Goal: Transaction & Acquisition: Purchase product/service

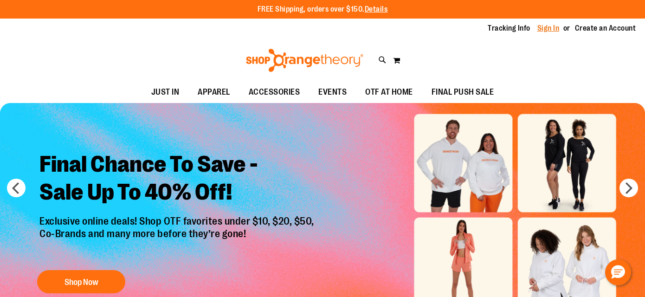
type input "**********"
click at [545, 28] on link "Sign In" at bounding box center [549, 28] width 22 height 10
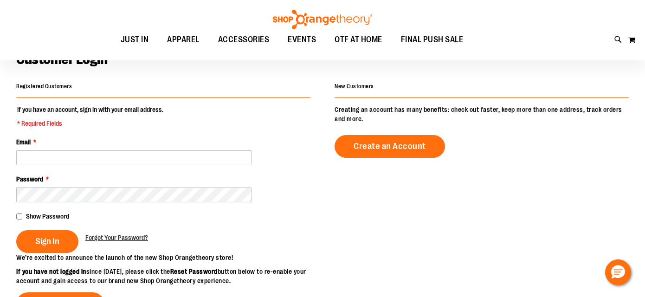
scroll to position [59, 0]
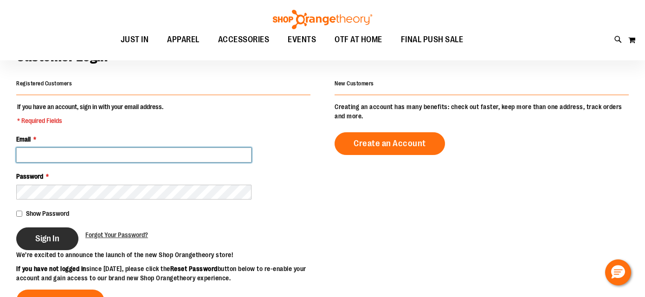
type input "**********"
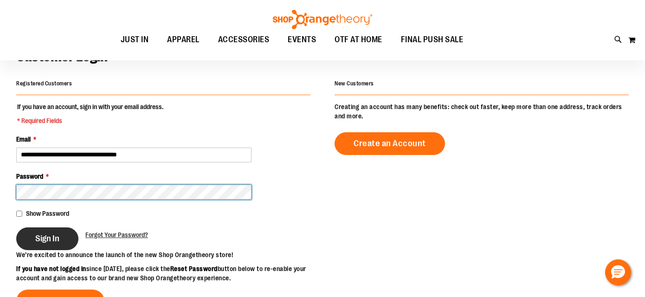
type input "**********"
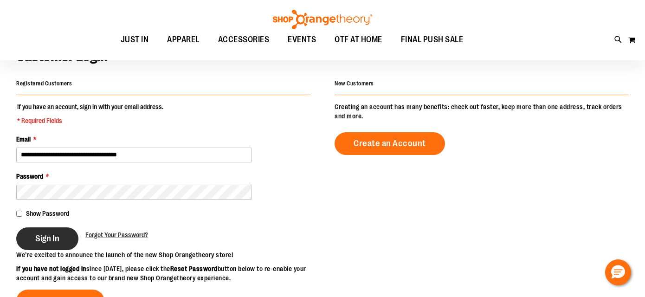
click at [53, 240] on span "Sign In" at bounding box center [47, 239] width 24 height 10
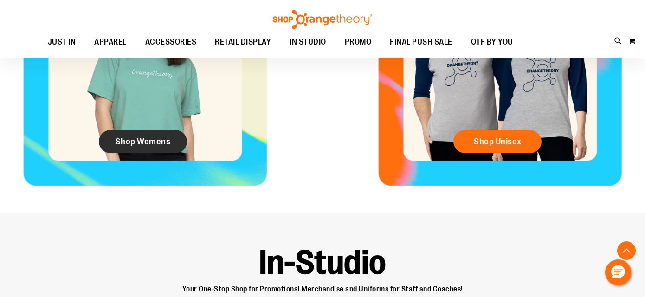
scroll to position [443, 0]
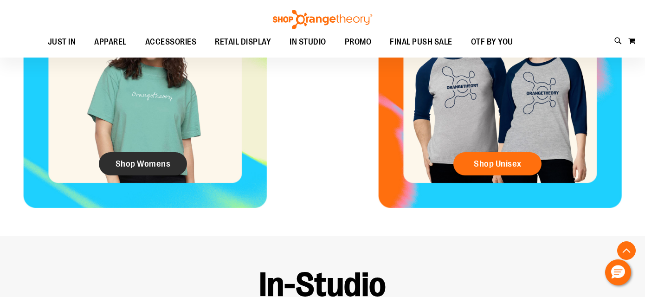
type input "**********"
click at [148, 156] on link "Shop Womens" at bounding box center [143, 163] width 88 height 23
click at [140, 169] on link "Shop Womens" at bounding box center [143, 163] width 88 height 23
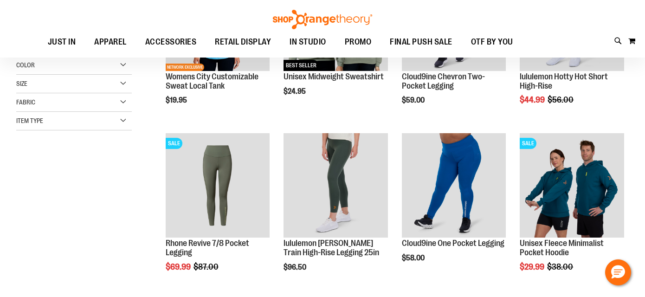
scroll to position [119, 0]
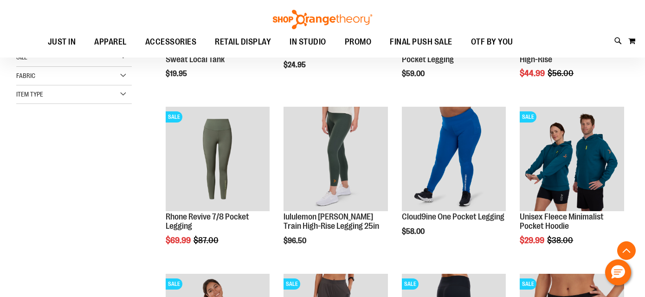
scroll to position [148, 0]
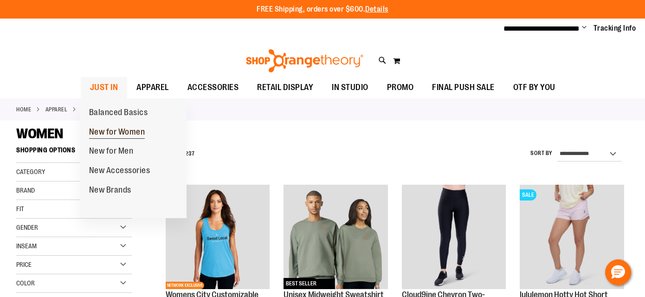
type input "**********"
click at [111, 130] on span "New for Women" at bounding box center [117, 133] width 56 height 12
click at [119, 133] on span "New for Women" at bounding box center [117, 133] width 56 height 12
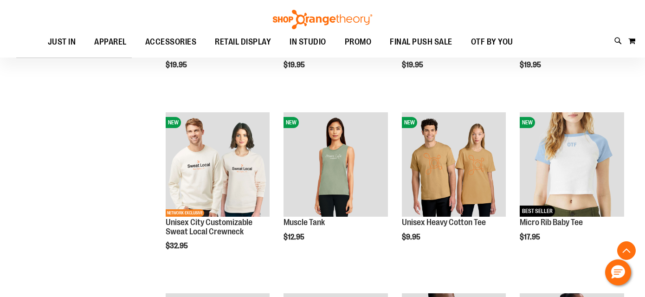
scroll to position [254, 0]
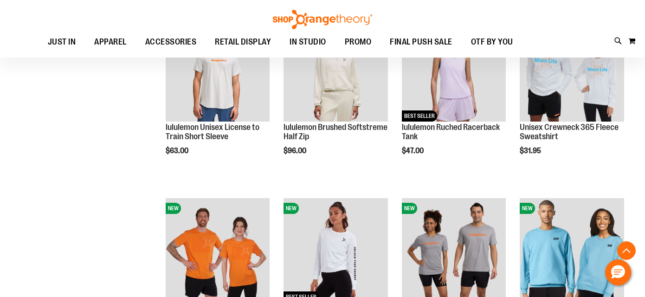
scroll to position [837, 0]
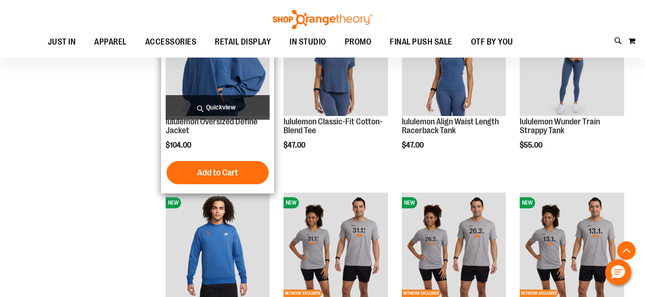
scroll to position [937, 0]
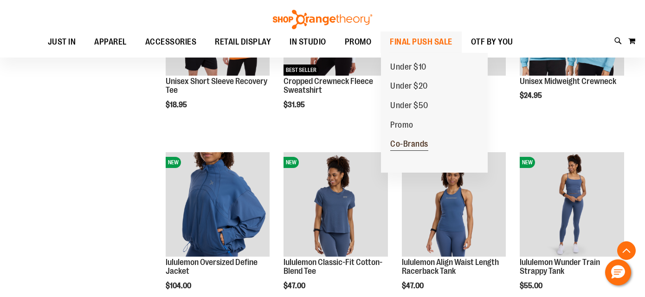
type input "**********"
click at [411, 144] on span "Co-Brands" at bounding box center [409, 145] width 38 height 12
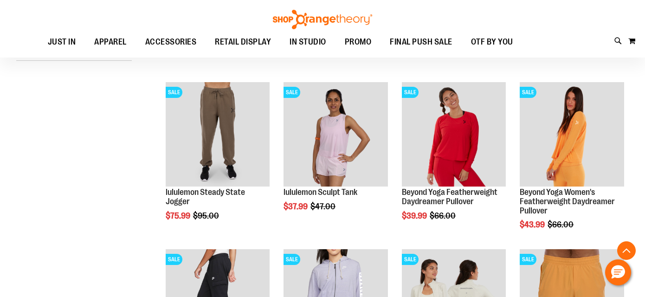
scroll to position [268, 0]
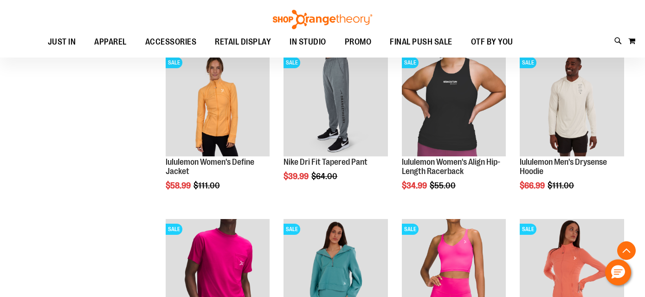
scroll to position [634, 0]
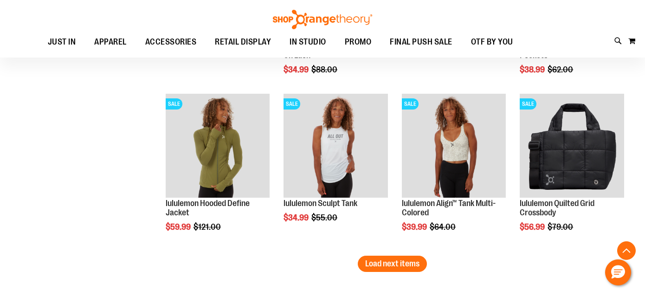
scroll to position [1427, 0]
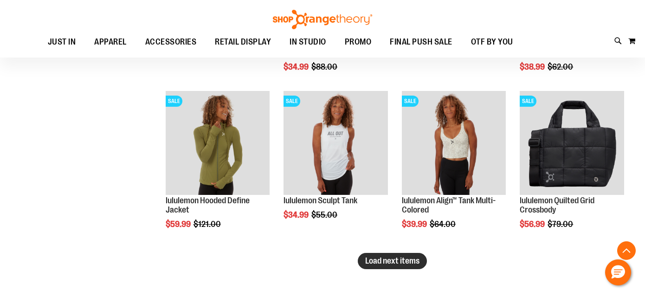
type input "**********"
click at [409, 261] on span "Load next items" at bounding box center [392, 260] width 54 height 9
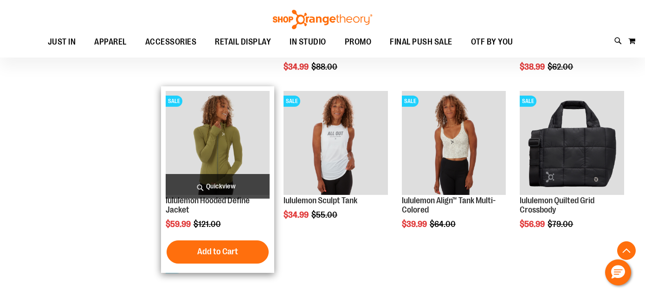
click at [210, 182] on span "Quickview" at bounding box center [218, 186] width 104 height 25
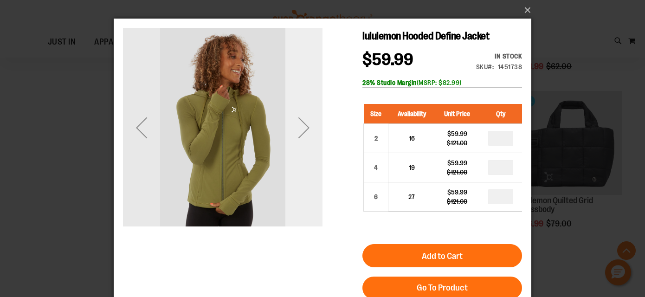
click at [309, 149] on div "Next" at bounding box center [304, 128] width 37 height 200
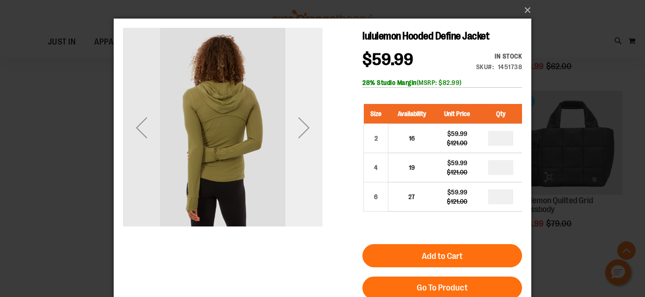
click at [309, 149] on div "Next" at bounding box center [304, 128] width 37 height 200
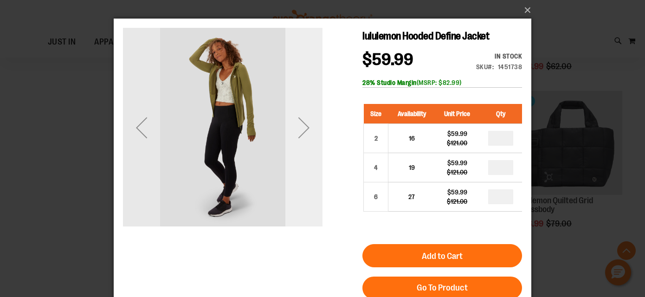
click at [309, 149] on div "Next" at bounding box center [304, 128] width 37 height 200
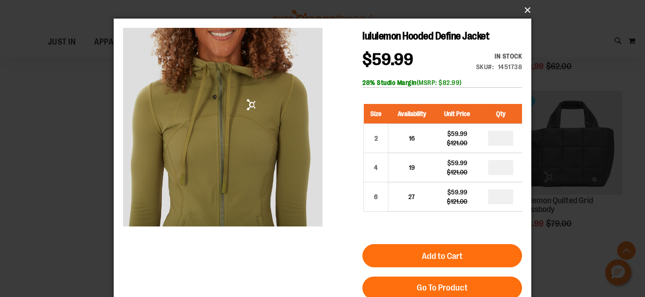
click at [525, 12] on button "×" at bounding box center [326, 10] width 418 height 20
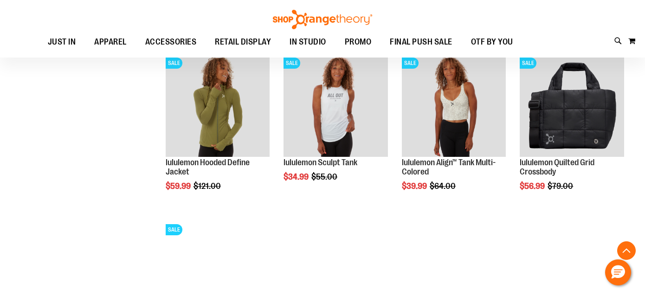
scroll to position [1448, 0]
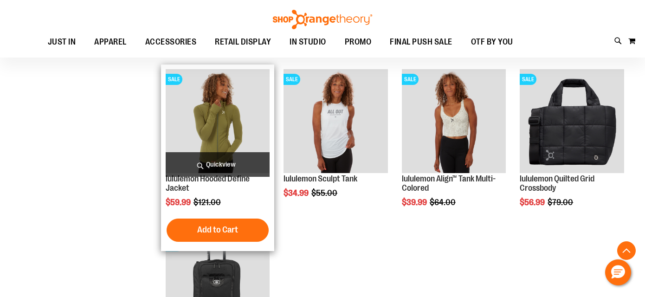
click at [218, 166] on span "Quickview" at bounding box center [218, 164] width 104 height 25
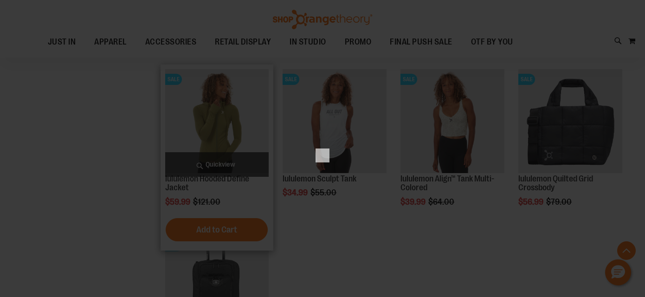
scroll to position [0, 0]
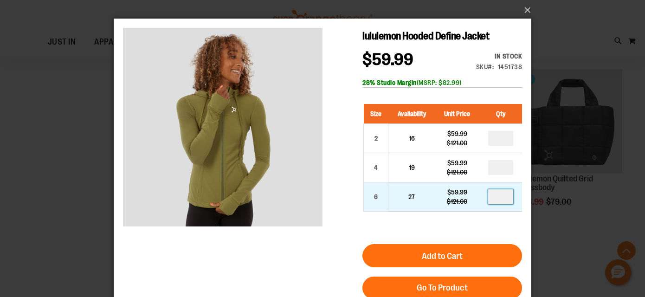
drag, startPoint x: 493, startPoint y: 194, endPoint x: 507, endPoint y: 195, distance: 14.0
click at [507, 195] on input "number" at bounding box center [500, 196] width 25 height 15
type input "*"
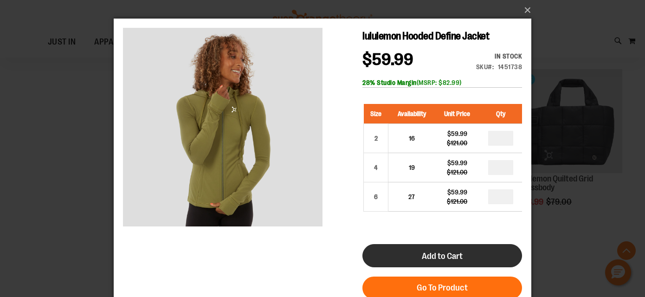
click at [448, 253] on span "Add to Cart" at bounding box center [442, 256] width 41 height 10
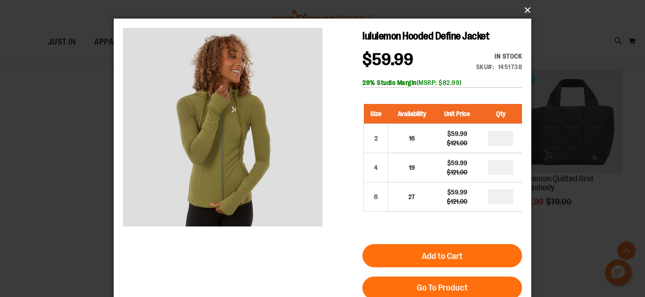
click at [530, 9] on button "×" at bounding box center [326, 10] width 418 height 20
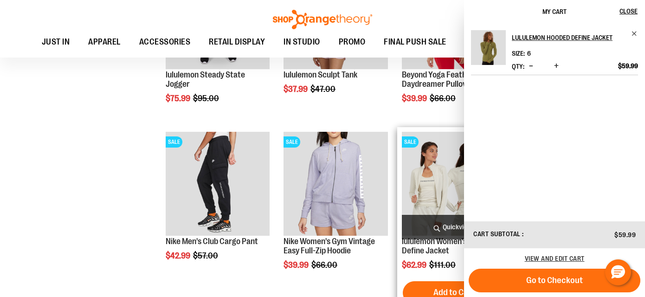
scroll to position [390, 0]
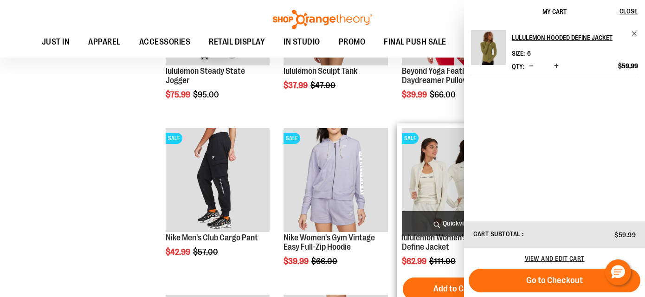
click at [444, 221] on span "Quickview" at bounding box center [454, 223] width 104 height 25
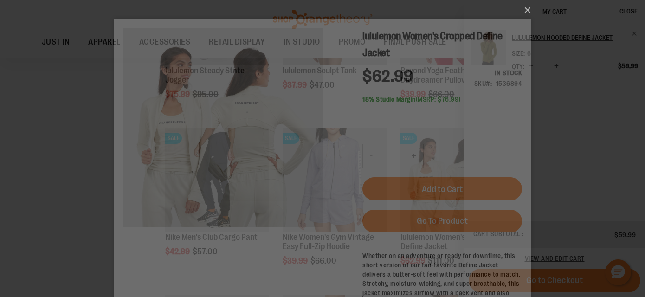
scroll to position [0, 0]
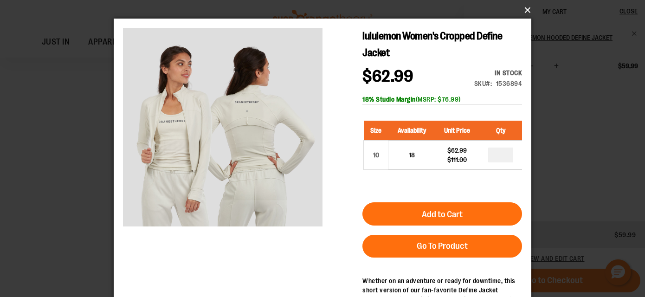
click at [527, 12] on button "×" at bounding box center [326, 10] width 418 height 20
